Goal: Information Seeking & Learning: Learn about a topic

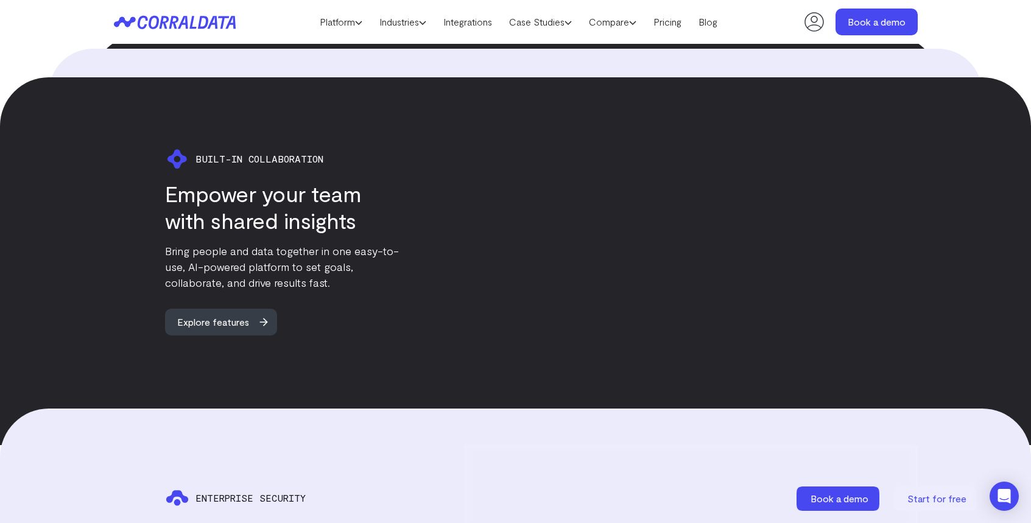
scroll to position [2535, 0]
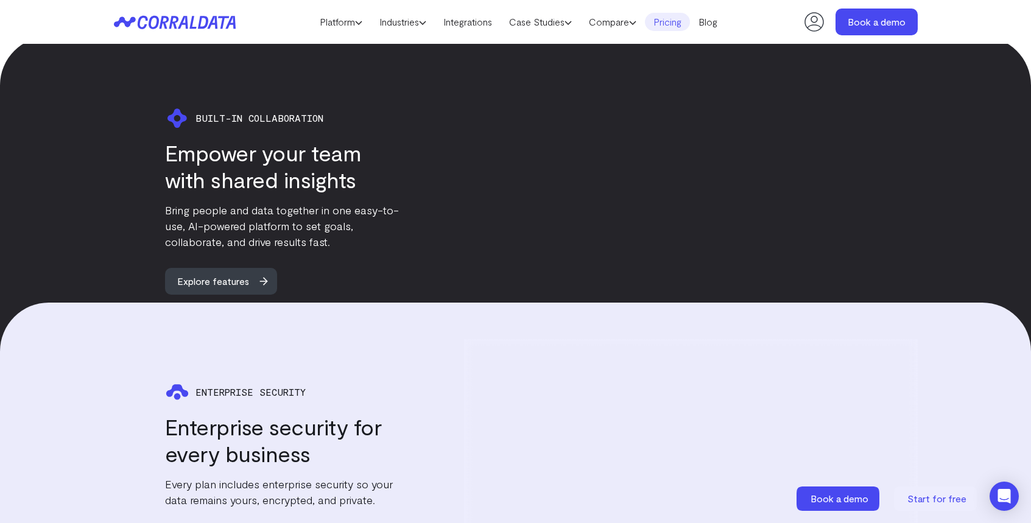
click at [674, 23] on link "Pricing" at bounding box center [667, 22] width 45 height 18
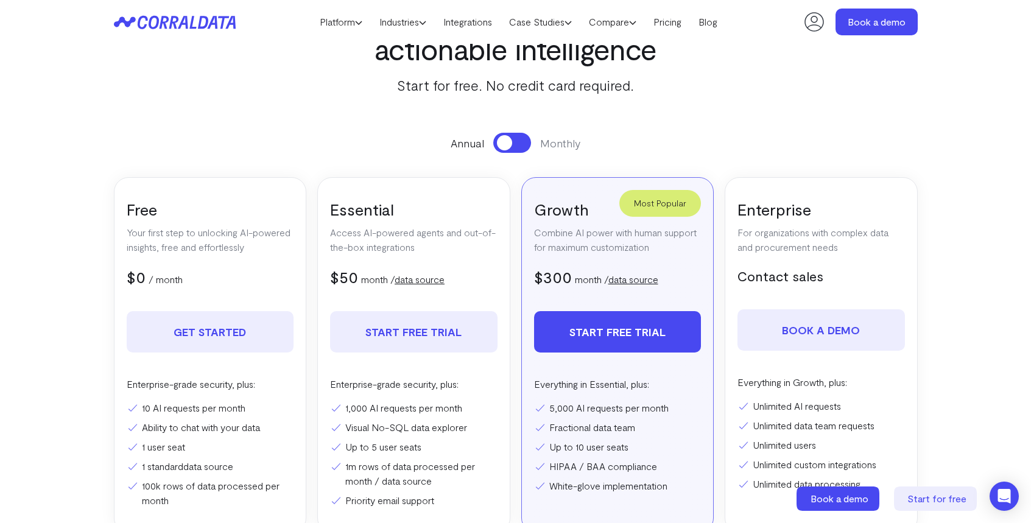
scroll to position [142, 0]
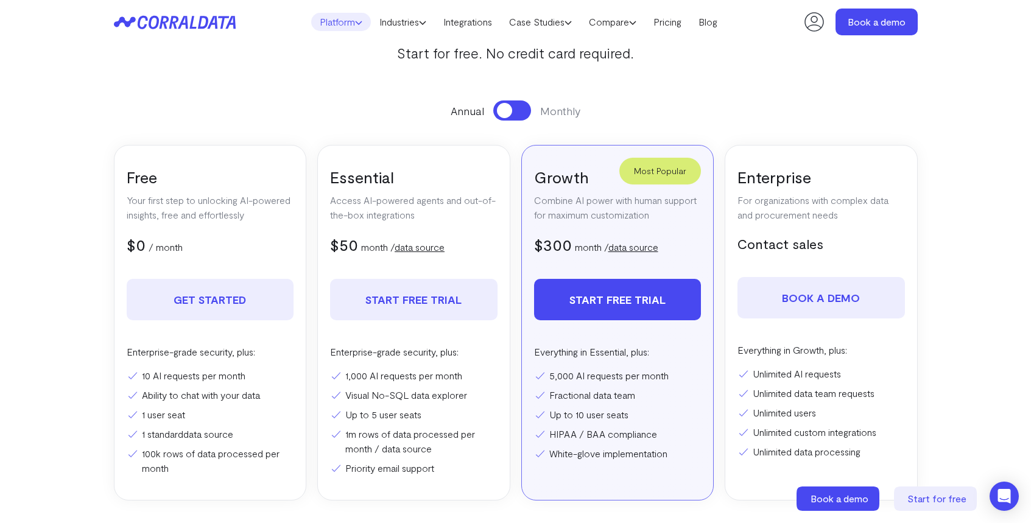
click at [315, 15] on link "Platform" at bounding box center [341, 22] width 60 height 18
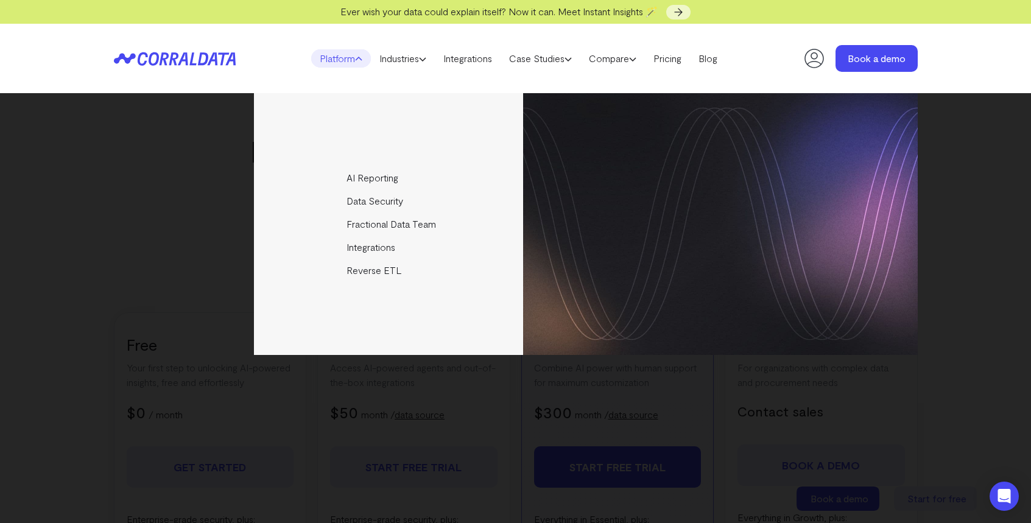
click at [55, 185] on div "AI Reporting Use AI to effortlessly answer any business questions from all your…" at bounding box center [515, 308] width 1031 height 430
